Goal: Find specific page/section: Find specific page/section

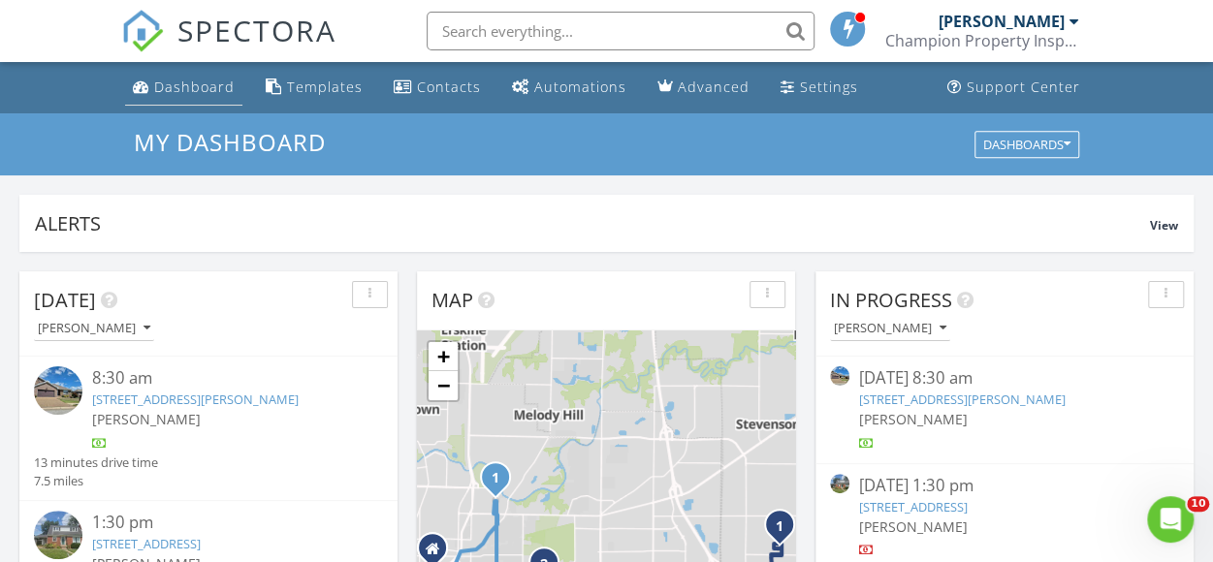
click at [206, 94] on div "Dashboard" at bounding box center [194, 87] width 80 height 18
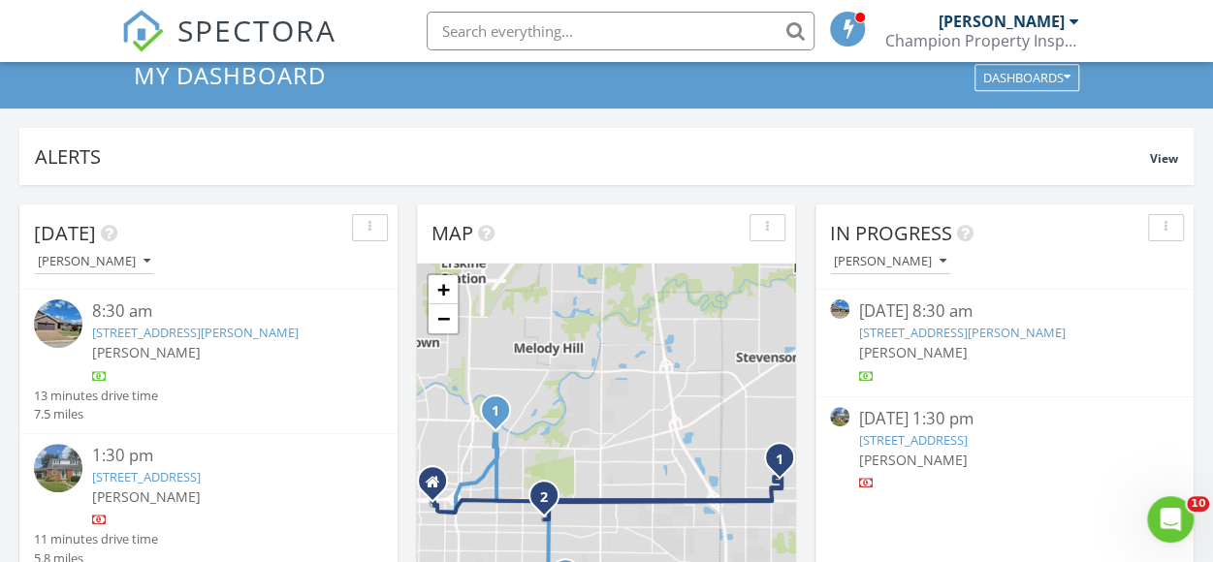
scroll to position [97, 0]
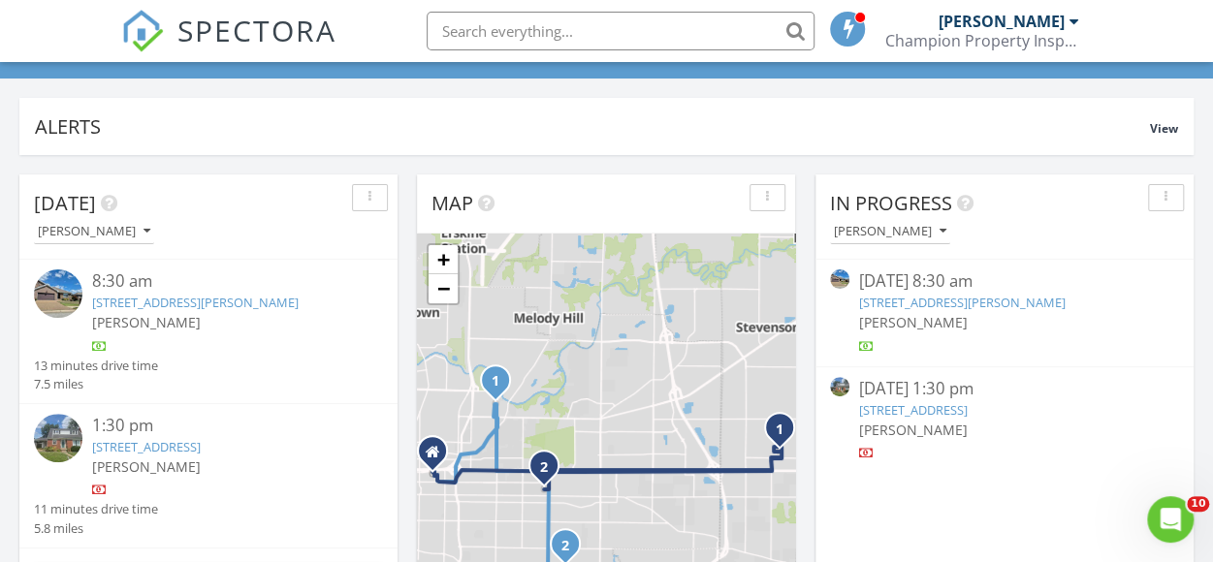
click at [949, 418] on div "3008 E Cherry, Evansville, IN 47714" at bounding box center [1004, 410] width 291 height 18
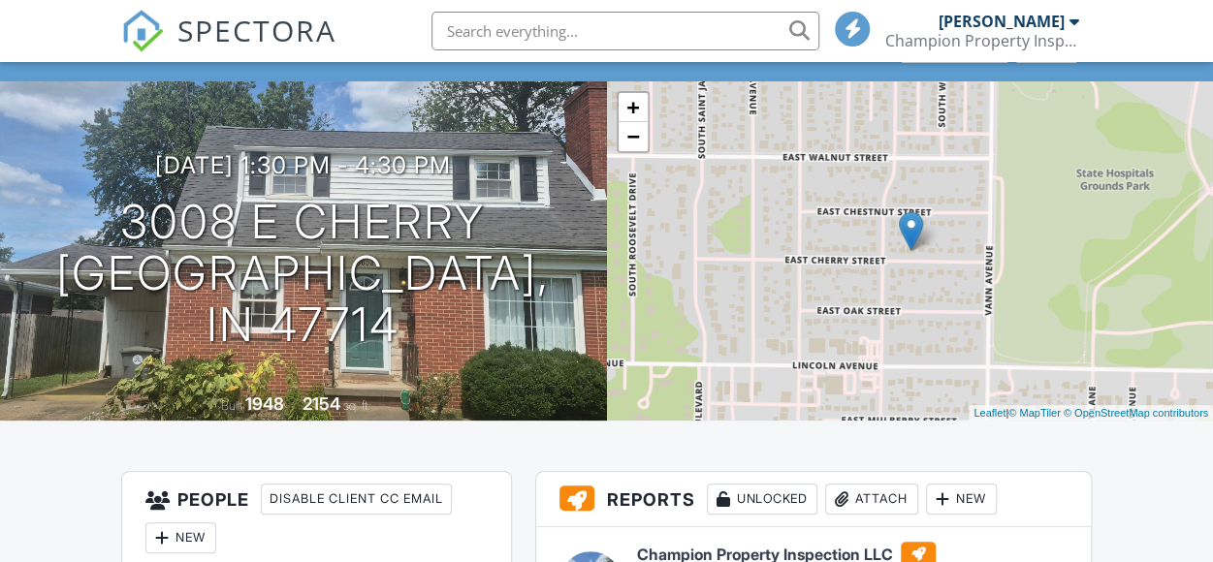
scroll to position [485, 0]
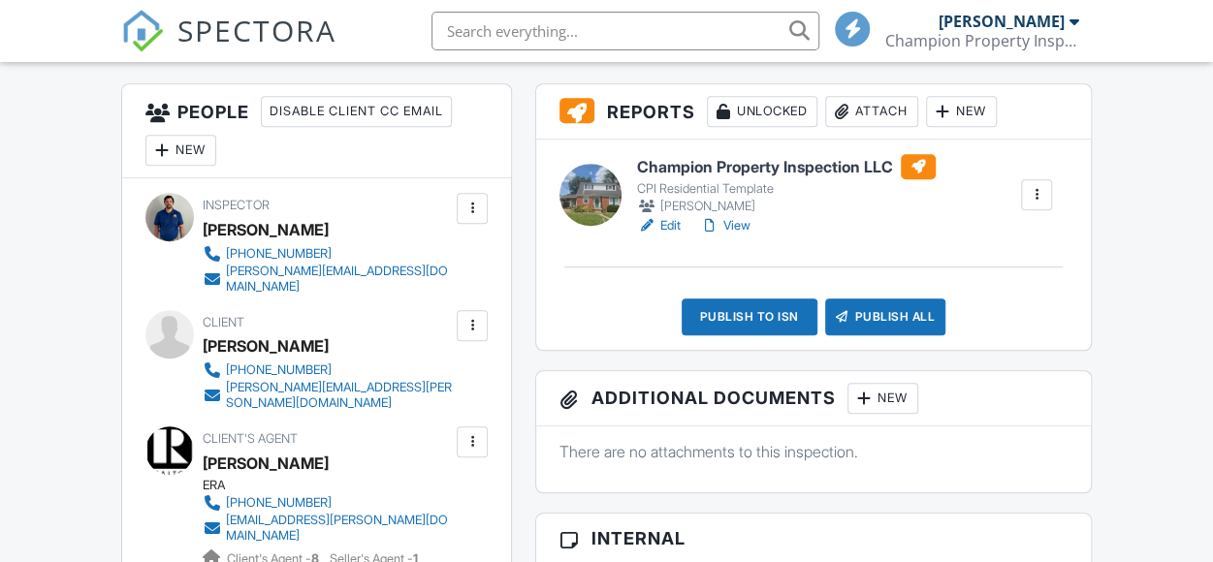
click at [743, 232] on link "View" at bounding box center [725, 225] width 50 height 19
click at [738, 223] on link "View" at bounding box center [725, 225] width 50 height 19
